Goal: Task Accomplishment & Management: Complete application form

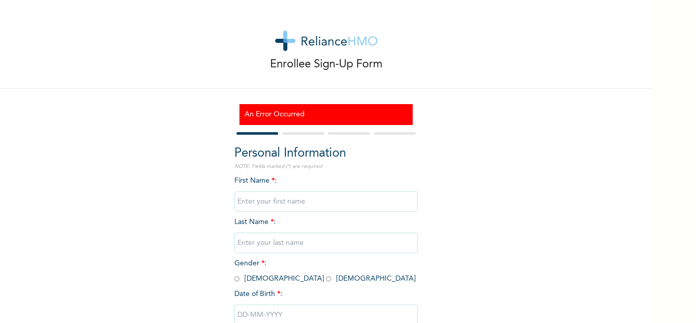
click at [269, 203] on input "text" at bounding box center [325, 201] width 183 height 20
type input "Nwadi"
type input "[PERSON_NAME]"
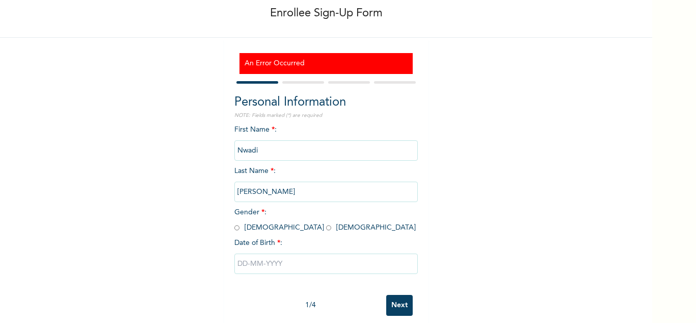
click at [326, 230] on input "radio" at bounding box center [328, 228] width 5 height 10
radio input "true"
click at [249, 266] on input "text" at bounding box center [325, 263] width 183 height 20
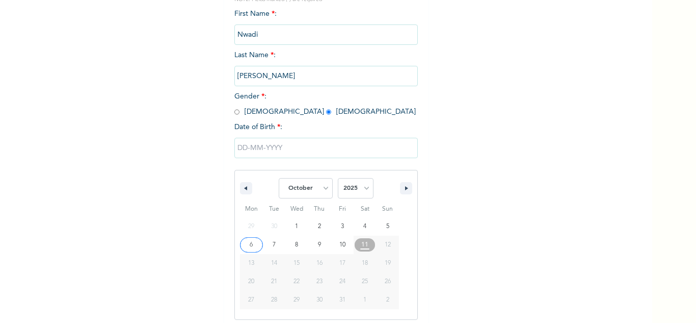
scroll to position [173, 0]
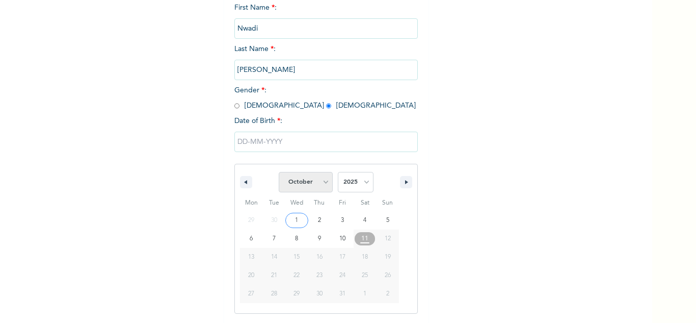
click at [318, 180] on select "January February March April May June July August September October November De…" at bounding box center [306, 182] width 54 height 20
click at [279, 172] on select "January February March April May June July August September October November De…" at bounding box center [306, 182] width 54 height 20
click at [328, 180] on span "January February March April May June July August September October November [D…" at bounding box center [326, 182] width 138 height 31
click at [320, 184] on select "January February March April May June July August September October November De…" at bounding box center [306, 182] width 54 height 20
click at [279, 172] on select "January February March April May June July August September October November De…" at bounding box center [306, 182] width 54 height 20
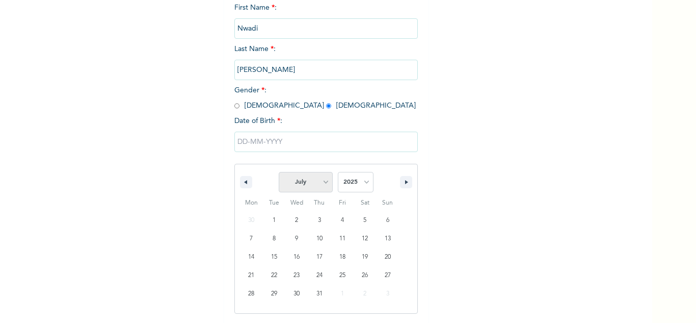
click at [323, 182] on select "January February March April May June July August September October November De…" at bounding box center [306, 182] width 54 height 20
select select "4"
click at [279, 172] on select "January February March April May June July August September October November De…" at bounding box center [306, 182] width 54 height 20
click at [355, 181] on select "2025 2024 2023 2022 2021 2020 2019 2018 2017 2016 2015 2014 2013 2012 2011 2010…" at bounding box center [356, 182] width 36 height 20
select select "1976"
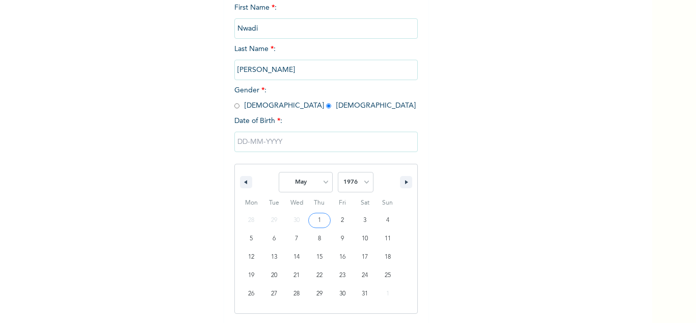
click at [338, 172] on select "2025 2024 2023 2022 2021 2020 2019 2018 2017 2016 2015 2014 2013 2012 2011 2010…" at bounding box center [356, 182] width 36 height 20
type input "[DATE]"
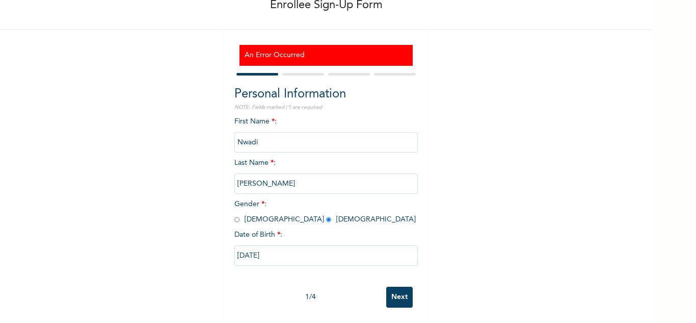
scroll to position [68, 0]
click at [399, 286] on input "Next" at bounding box center [399, 296] width 26 height 21
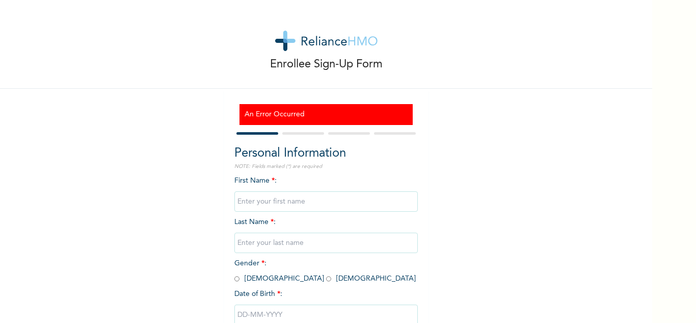
click at [315, 111] on h3 "An Error Occurred" at bounding box center [326, 114] width 163 height 11
click at [250, 197] on input "text" at bounding box center [325, 201] width 183 height 20
type input "Nwadi"
type input "[PERSON_NAME]"
click at [326, 280] on input "radio" at bounding box center [328, 279] width 5 height 10
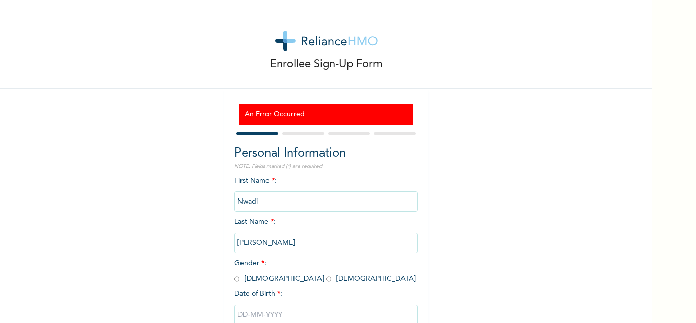
radio input "true"
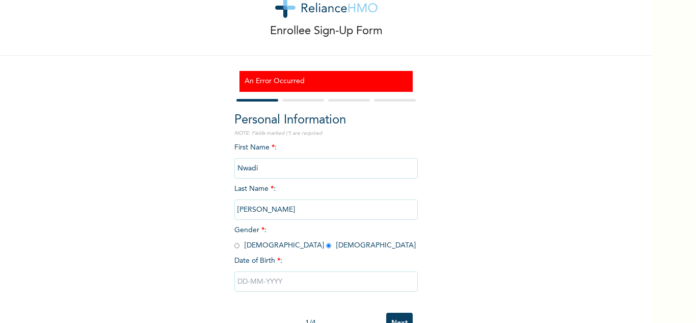
scroll to position [51, 0]
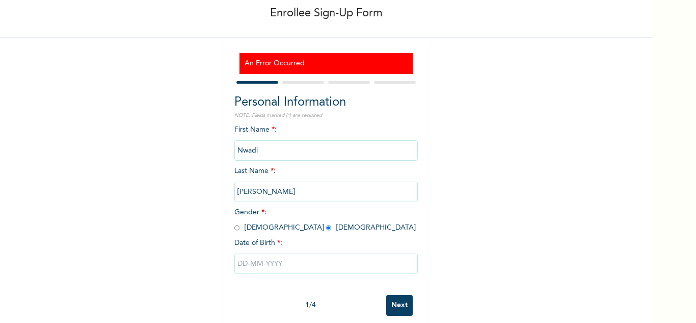
click at [264, 263] on input "text" at bounding box center [325, 263] width 183 height 20
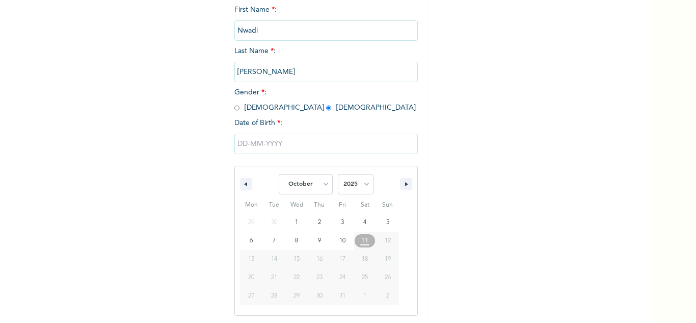
scroll to position [173, 0]
click at [322, 180] on select "January February March April May June July August September October November De…" at bounding box center [306, 182] width 54 height 20
select select "4"
click at [279, 172] on select "January February March April May June July August September October November De…" at bounding box center [306, 182] width 54 height 20
type input "05/01/2025"
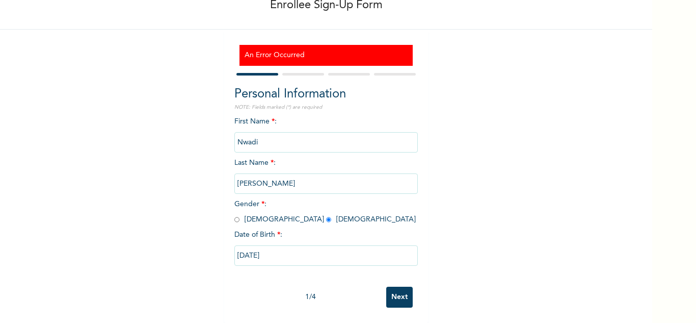
scroll to position [68, 0]
click at [289, 247] on input "05/01/2025" at bounding box center [325, 255] width 183 height 20
select select "4"
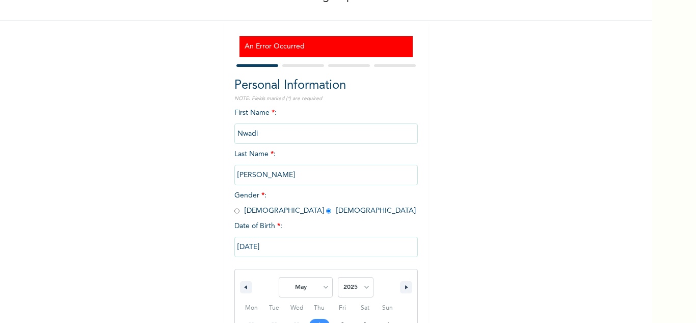
scroll to position [173, 0]
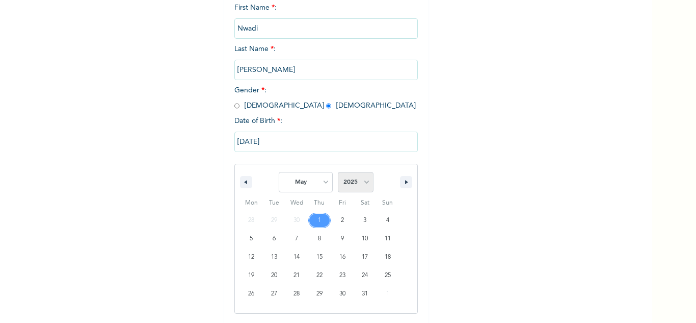
click at [360, 180] on select "2025 2024 2023 2022 2021 2020 2019 2018 2017 2016 2015 2014 2013 2012 2011 2010…" at bounding box center [356, 182] width 36 height 20
select select "1976"
click at [338, 172] on select "2025 2024 2023 2022 2021 2020 2019 2018 2017 2016 2015 2014 2013 2012 2011 2010…" at bounding box center [356, 182] width 36 height 20
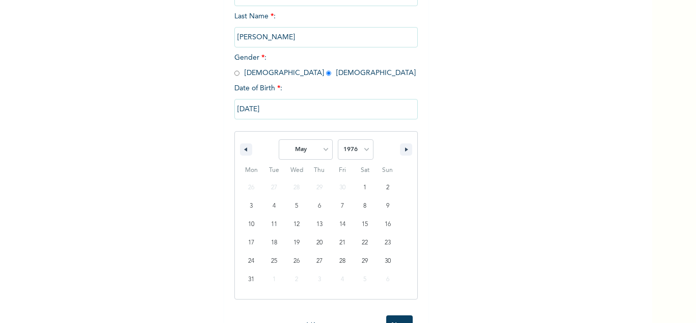
scroll to position [243, 0]
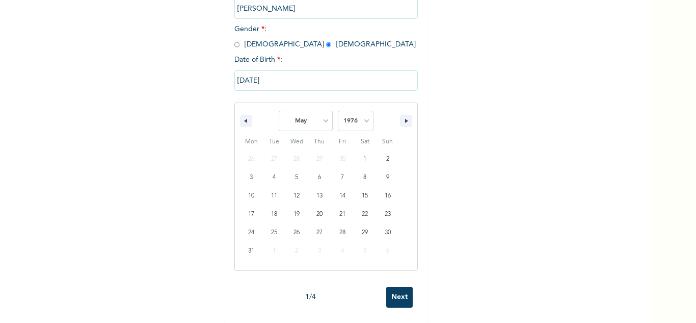
click at [398, 287] on input "Next" at bounding box center [399, 296] width 26 height 21
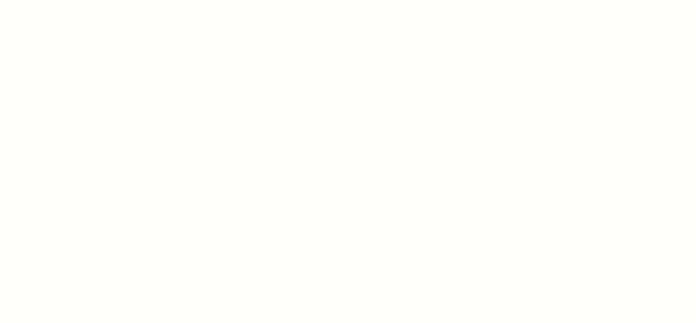
click at [313, 100] on div at bounding box center [348, 161] width 696 height 323
